Goal: Information Seeking & Learning: Check status

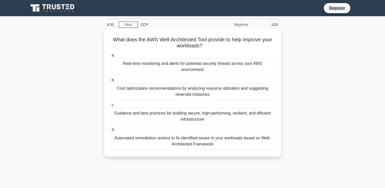
click at [177, 60] on div "Real-time monitoring and alerts for potential security threats across your AWS …" at bounding box center [193, 66] width 164 height 17
click at [111, 57] on input "a. Real-time monitoring and alerts for potential security threats across your A…" at bounding box center [111, 55] width 0 height 3
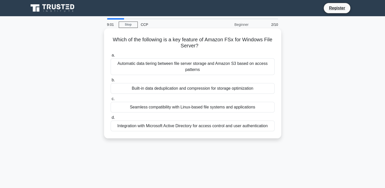
click at [207, 87] on div "Built-in data deduplication and compression for storage optimization" at bounding box center [193, 88] width 164 height 11
click at [111, 82] on input "b. Built-in data deduplication and compression for storage optimization" at bounding box center [111, 80] width 0 height 3
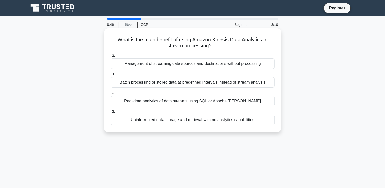
click at [220, 99] on div "Real-time analytics of data streams using SQL or Apache Flink" at bounding box center [193, 101] width 164 height 11
click at [111, 94] on input "c. Real-time analytics of data streams using SQL or Apache Flink" at bounding box center [111, 92] width 0 height 3
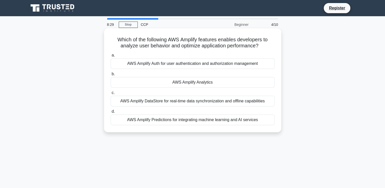
click at [202, 61] on div "AWS Amplify Auth for user authentication and authorization management" at bounding box center [193, 63] width 164 height 11
click at [111, 57] on input "a. AWS Amplify Auth for user authentication and authorization management" at bounding box center [111, 55] width 0 height 3
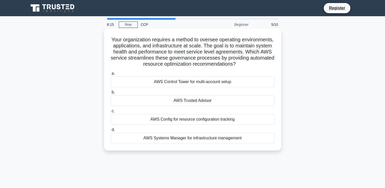
click at [214, 99] on label "b. AWS Trusted Advisor" at bounding box center [193, 97] width 164 height 17
click at [111, 94] on input "b. AWS Trusted Advisor" at bounding box center [111, 92] width 0 height 3
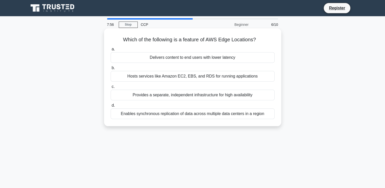
click at [209, 114] on div "Enables synchronous replication of data across multiple data centers in a region" at bounding box center [193, 113] width 164 height 11
click at [111, 107] on input "d. Enables synchronous replication of data across multiple data centers in a re…" at bounding box center [111, 105] width 0 height 3
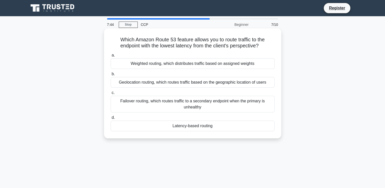
click at [226, 84] on div "Geolocation routing, which routes traffic based on the geographic location of u…" at bounding box center [193, 82] width 164 height 11
click at [111, 76] on input "b. Geolocation routing, which routes traffic based on the geographic location o…" at bounding box center [111, 73] width 0 height 3
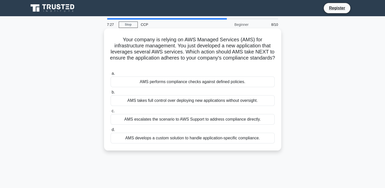
click at [223, 120] on div "AMS escalates the scenario to AWS Support to address compliance directly." at bounding box center [193, 119] width 164 height 11
click at [111, 113] on input "c. AMS escalates the scenario to AWS Support to address compliance directly." at bounding box center [111, 110] width 0 height 3
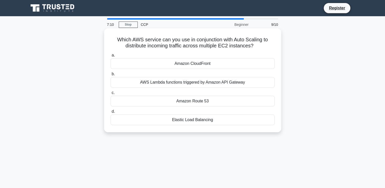
click at [209, 62] on div "Amazon CloudFront" at bounding box center [193, 63] width 164 height 11
click at [111, 57] on input "a. Amazon CloudFront" at bounding box center [111, 55] width 0 height 3
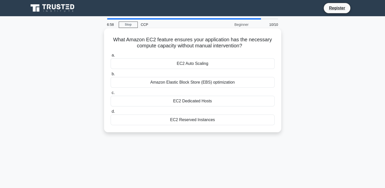
click at [207, 63] on div "EC2 Auto Scaling" at bounding box center [193, 63] width 164 height 11
click at [111, 57] on input "a. EC2 Auto Scaling" at bounding box center [111, 55] width 0 height 3
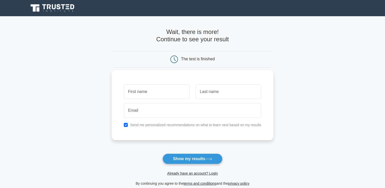
click at [146, 94] on input "text" at bounding box center [157, 91] width 66 height 15
type input "Adi"
click at [215, 93] on input "text" at bounding box center [229, 91] width 66 height 15
type input "[PERSON_NAME]"
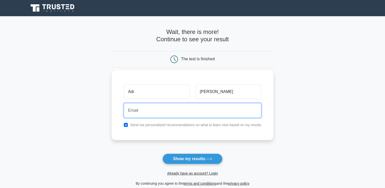
click at [193, 107] on input "email" at bounding box center [193, 110] width 138 height 15
type input "[EMAIL_ADDRESS][DOMAIN_NAME]"
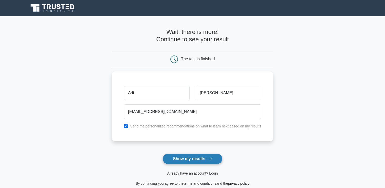
click at [183, 157] on button "Show my results" at bounding box center [193, 158] width 60 height 11
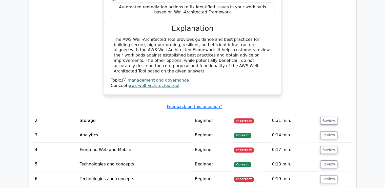
scroll to position [553, 0]
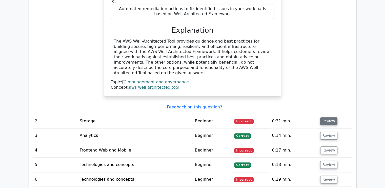
click at [328, 117] on button "Review" at bounding box center [328, 121] width 17 height 8
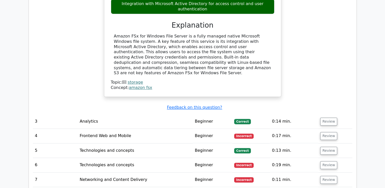
scroll to position [768, 0]
click at [331, 118] on button "Review" at bounding box center [328, 122] width 17 height 8
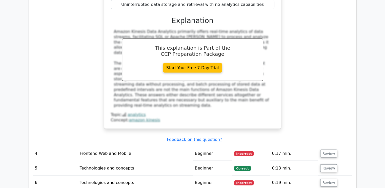
scroll to position [983, 0]
click at [325, 149] on button "Review" at bounding box center [328, 153] width 17 height 8
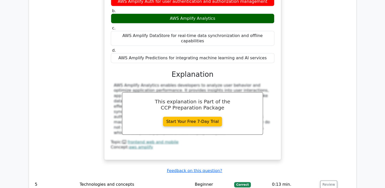
scroll to position [1178, 0]
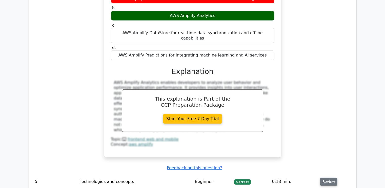
click at [324, 178] on button "Review" at bounding box center [328, 182] width 17 height 8
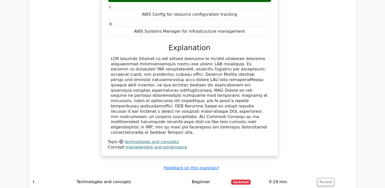
scroll to position [1488, 0]
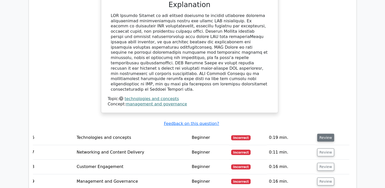
click at [326, 134] on button "Review" at bounding box center [325, 138] width 17 height 8
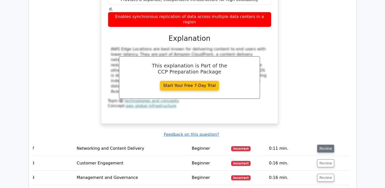
scroll to position [1696, 0]
